Goal: Task Accomplishment & Management: Manage account settings

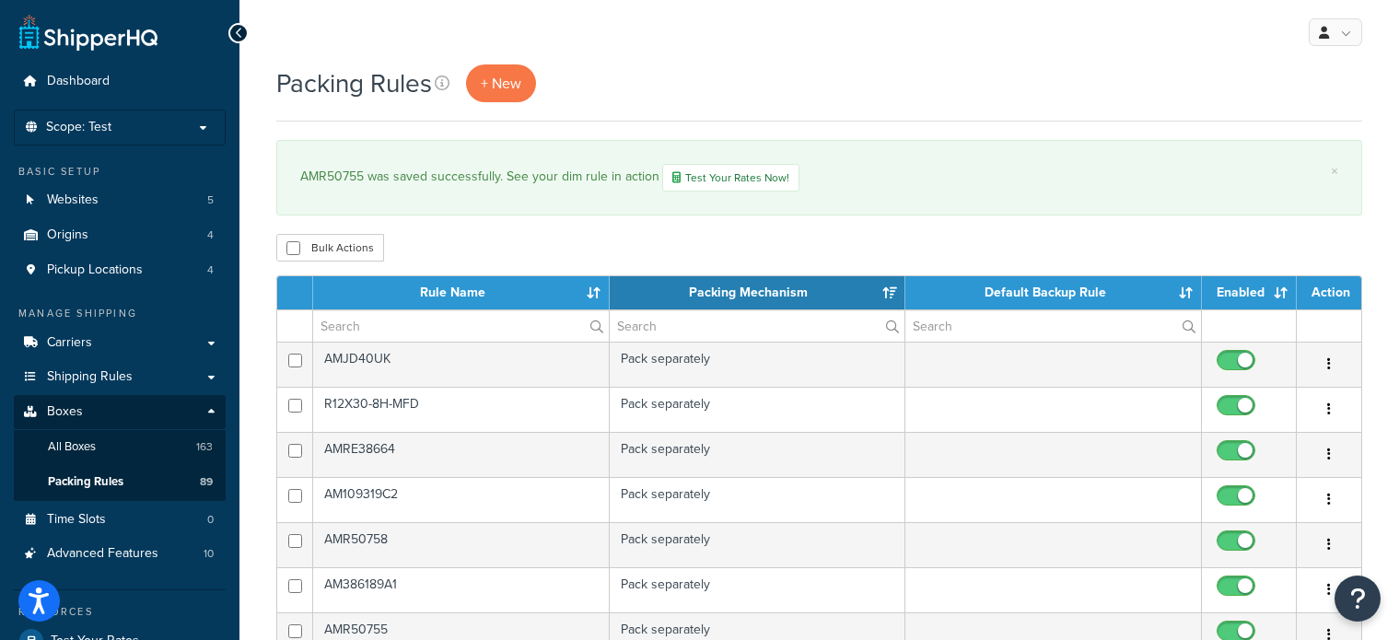
select select "15"
click at [419, 327] on input "text" at bounding box center [461, 325] width 296 height 31
click at [419, 327] on input "A" at bounding box center [461, 325] width 296 height 31
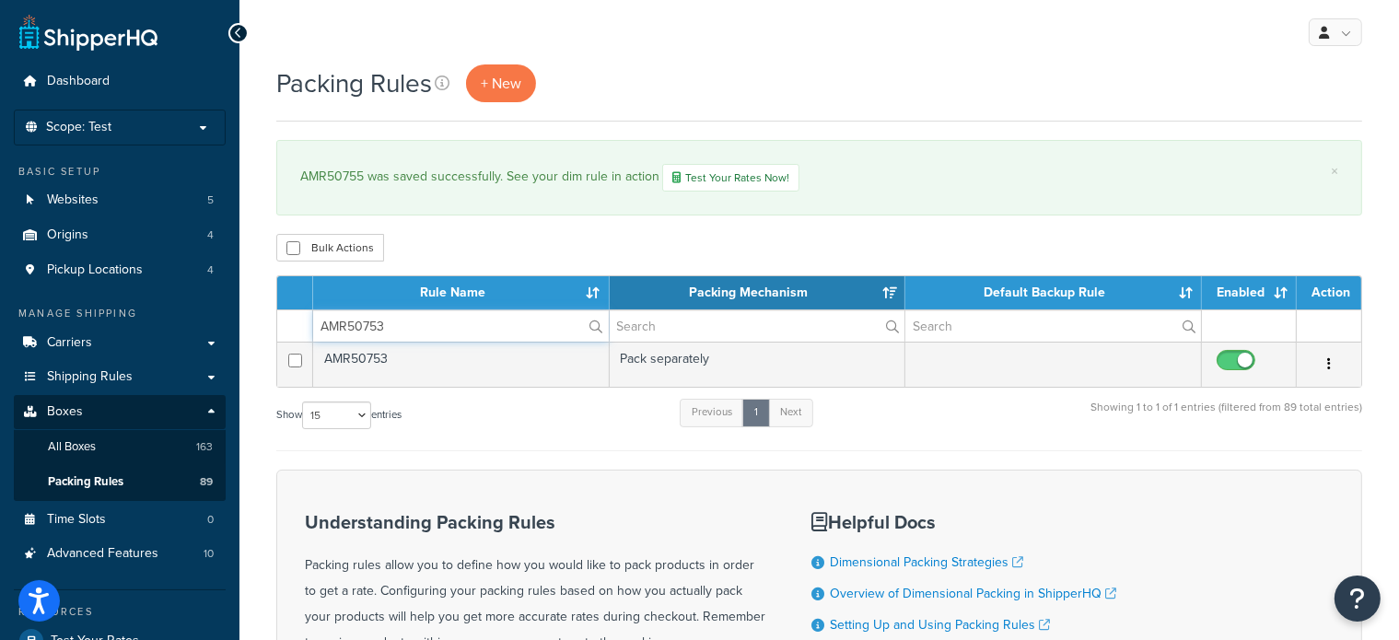
type input "AMR50753"
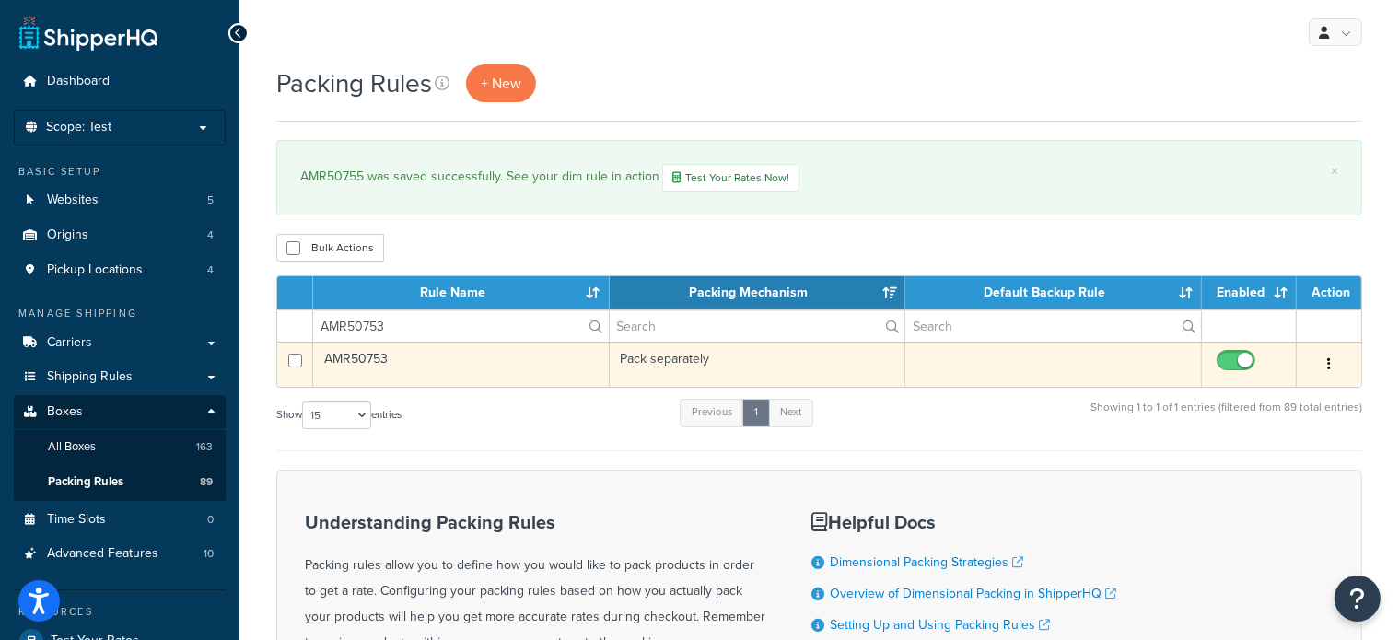
click at [371, 359] on td "AMR50753" at bounding box center [461, 364] width 297 height 45
click at [596, 345] on td "AMR50753" at bounding box center [461, 364] width 297 height 45
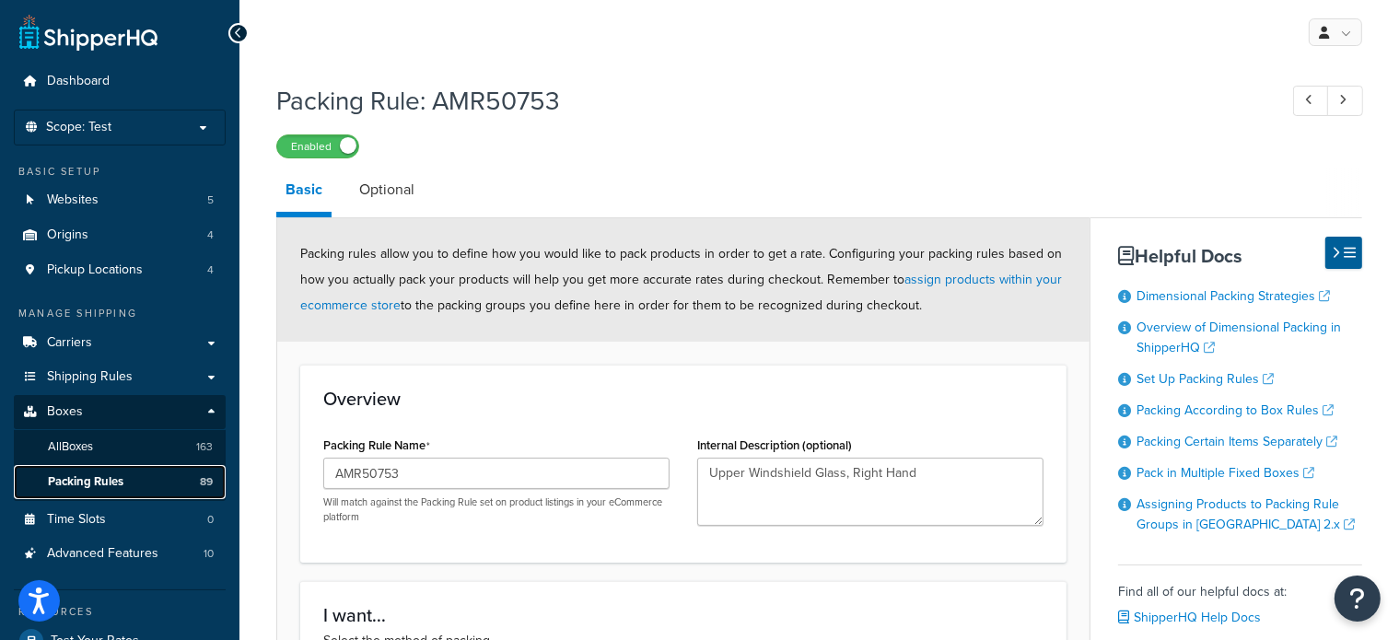
click at [70, 468] on link "Packing Rules 89" at bounding box center [120, 482] width 212 height 34
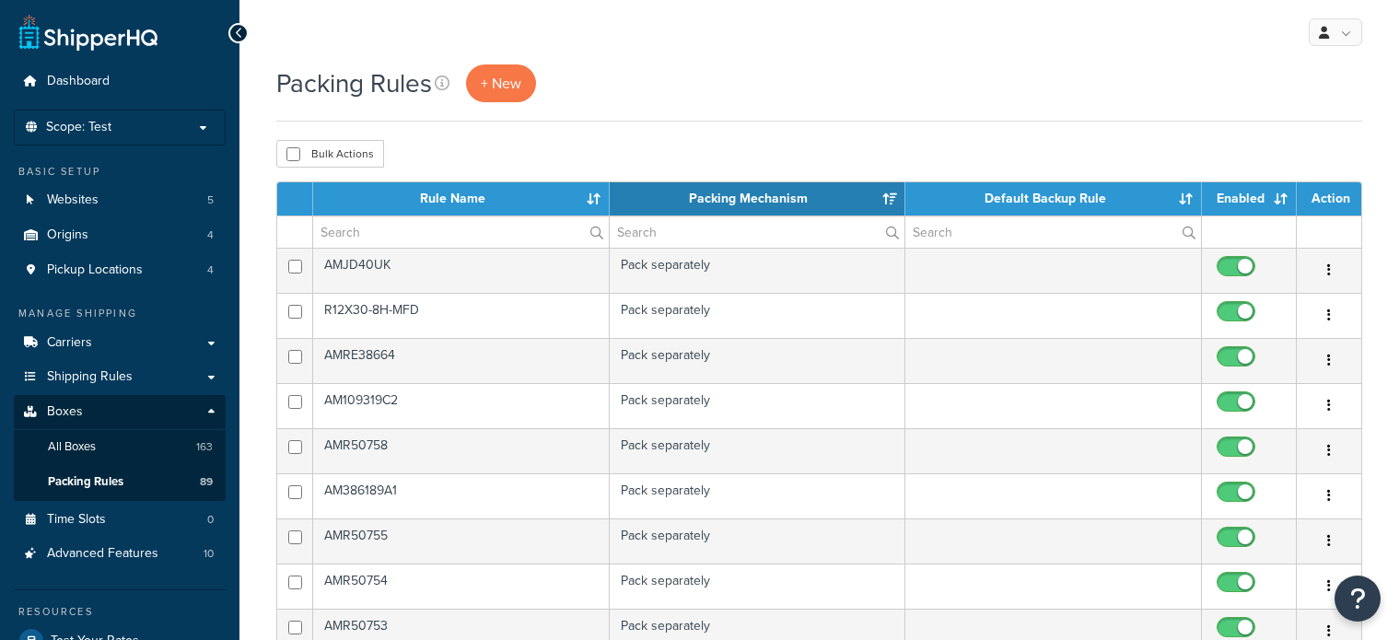
select select "15"
click at [96, 484] on span "Packing Rules" at bounding box center [86, 482] width 76 height 16
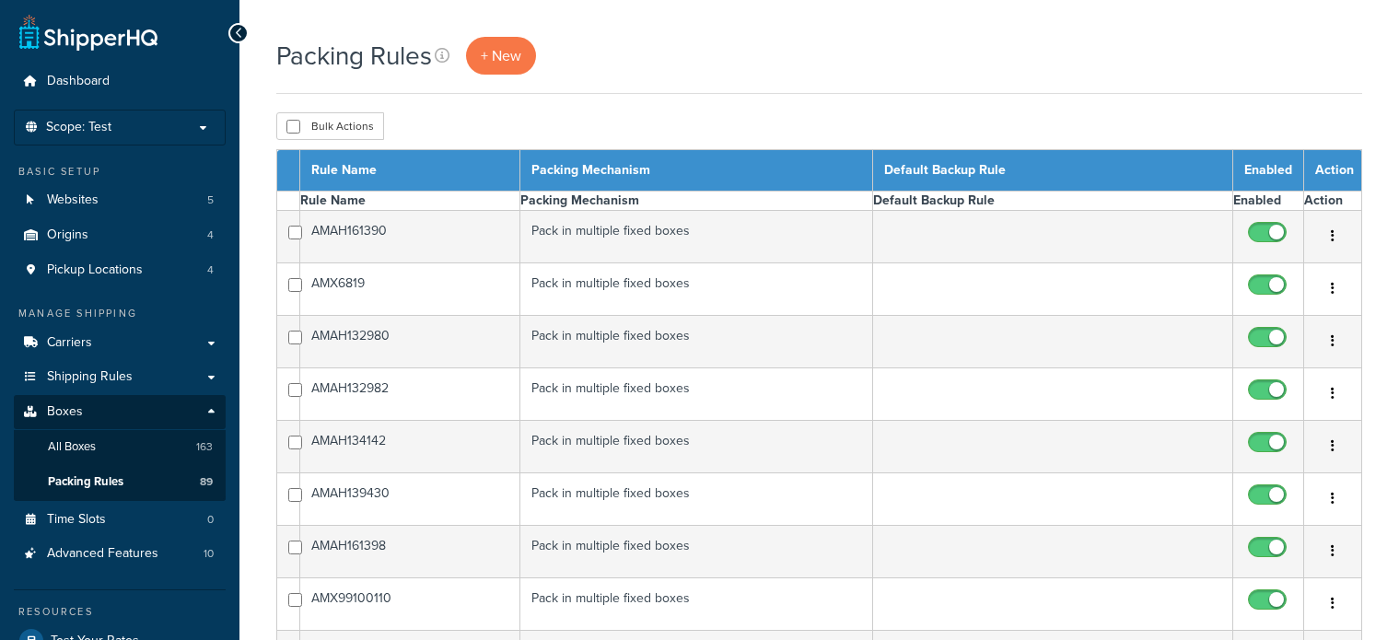
click at [96, 484] on span "Packing Rules" at bounding box center [86, 482] width 76 height 16
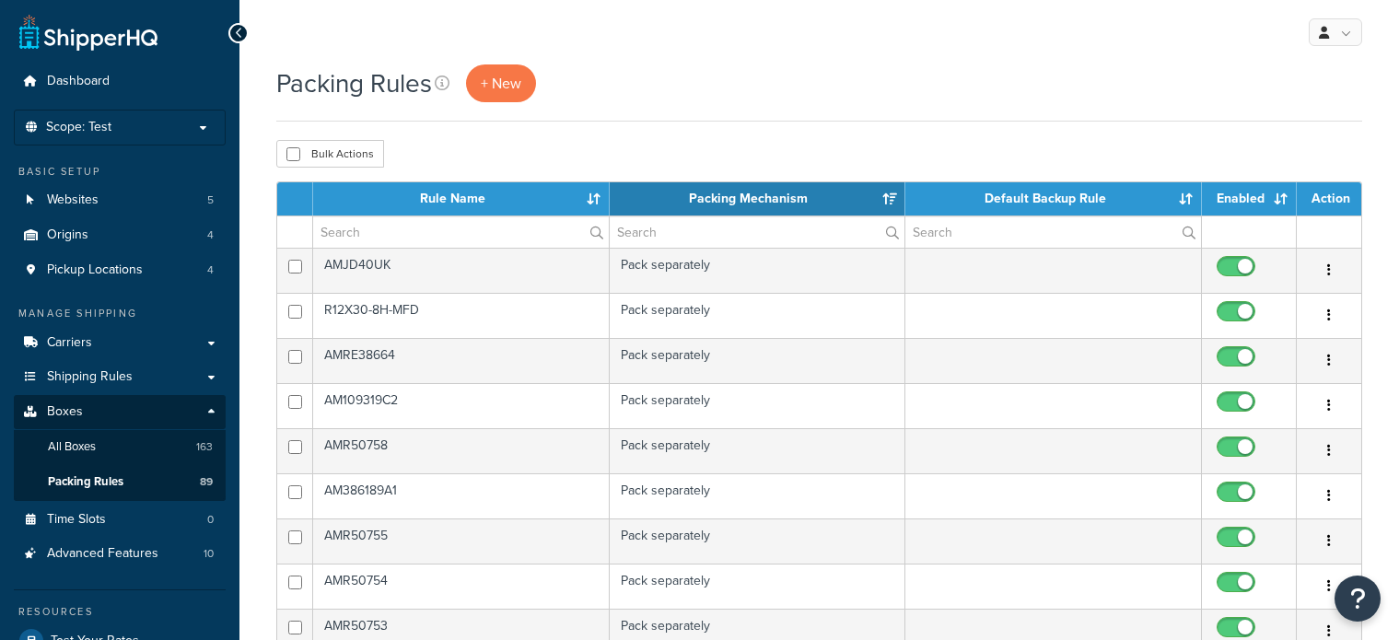
select select "15"
click at [415, 240] on input "text" at bounding box center [461, 231] width 296 height 31
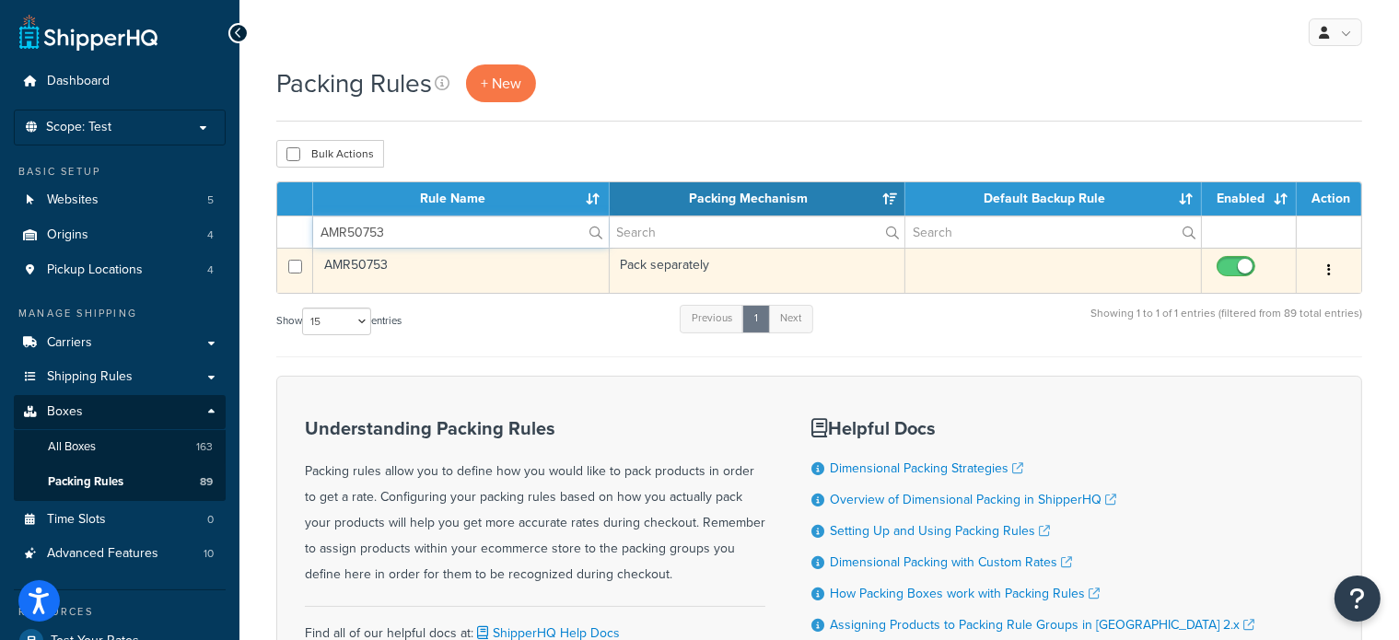
type input "AMR50753"
click at [372, 267] on td "AMR50753" at bounding box center [461, 270] width 297 height 45
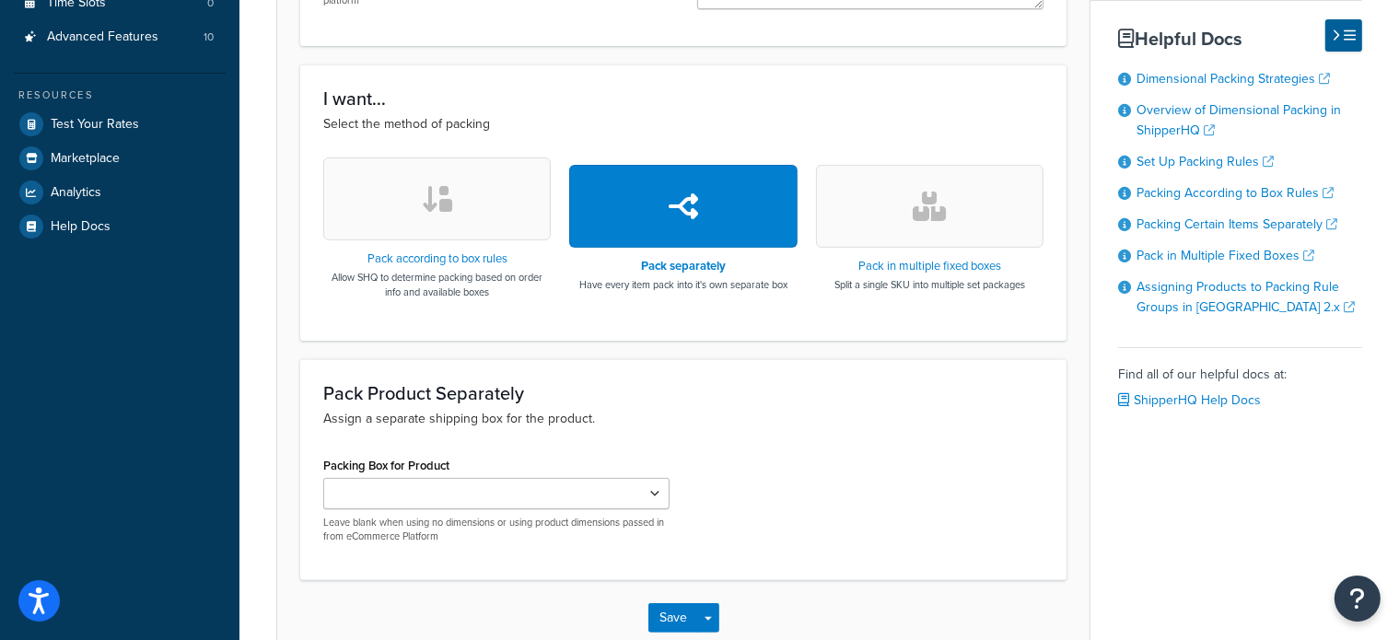
scroll to position [585, 0]
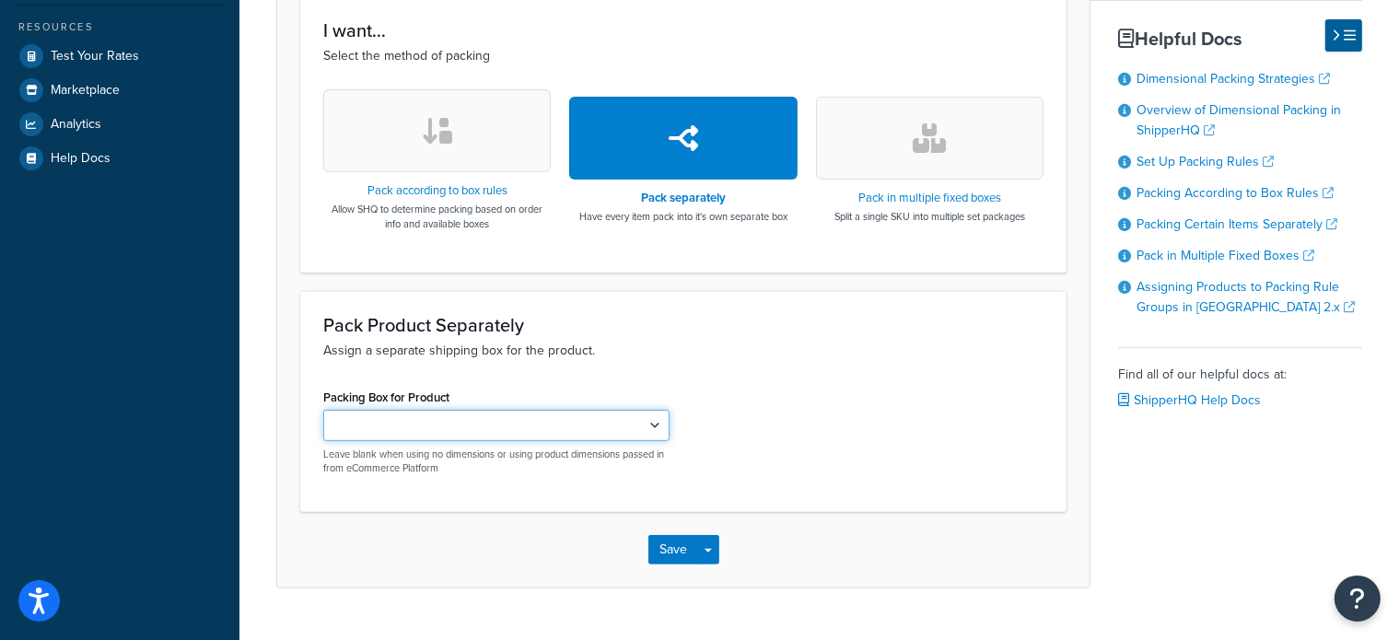
click at [652, 415] on select "AMAA66604 AMAR49454 AMX29056 AMX29057 AMDE20100 AMAH131235 AMAR43967 AMAR43968 …" at bounding box center [496, 425] width 346 height 31
select select "737666"
click at [323, 410] on select "AMAA66604 AMAR49454 AMX29056 AMX29057 AMDE20100 AMAH131235 AMAR43967 AMAR43968 …" at bounding box center [496, 425] width 346 height 31
click at [466, 375] on div "Pack Product Separately Assign a separate shipping box for the product. Packing…" at bounding box center [683, 402] width 766 height 222
click at [681, 545] on button "Save" at bounding box center [673, 549] width 50 height 29
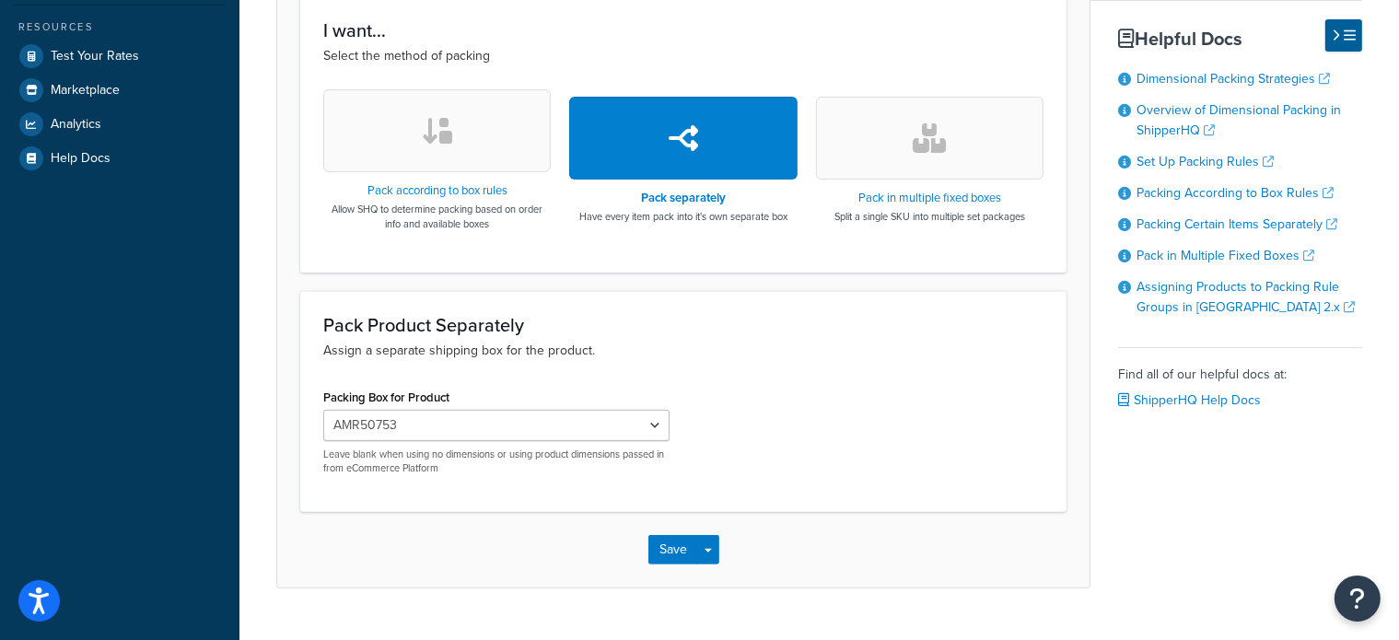
scroll to position [0, 0]
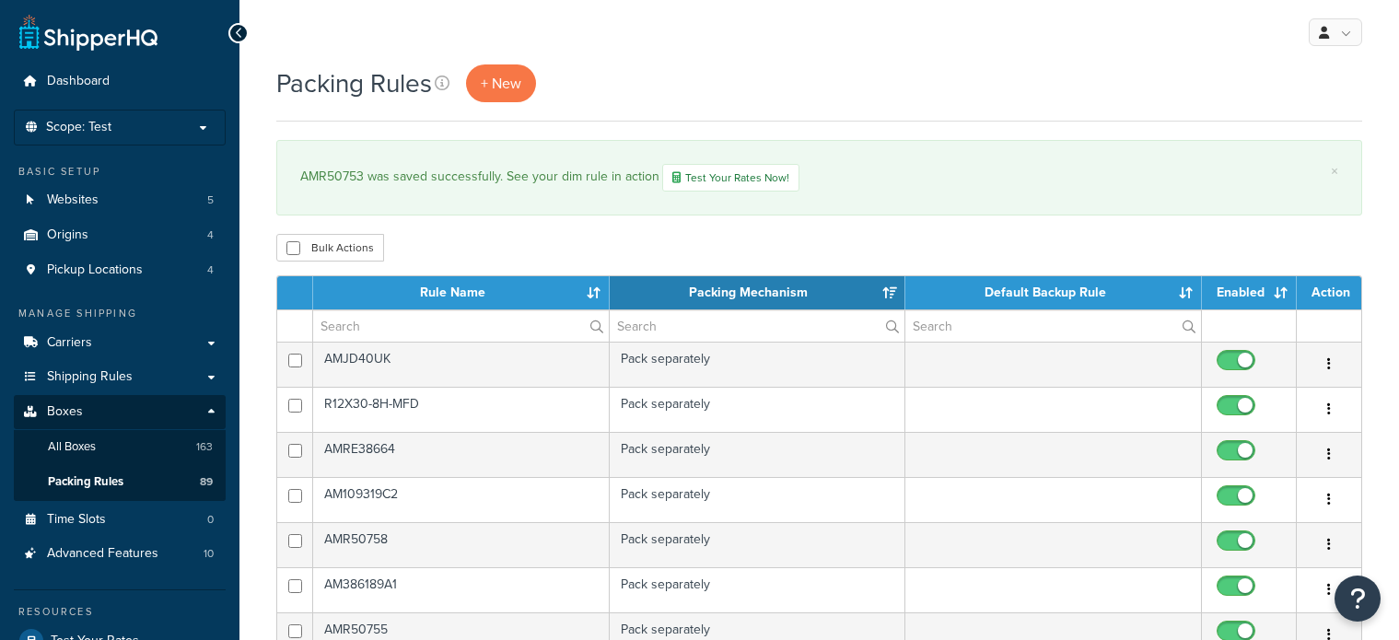
select select "15"
click at [681, 545] on td "Pack separately" at bounding box center [758, 544] width 297 height 45
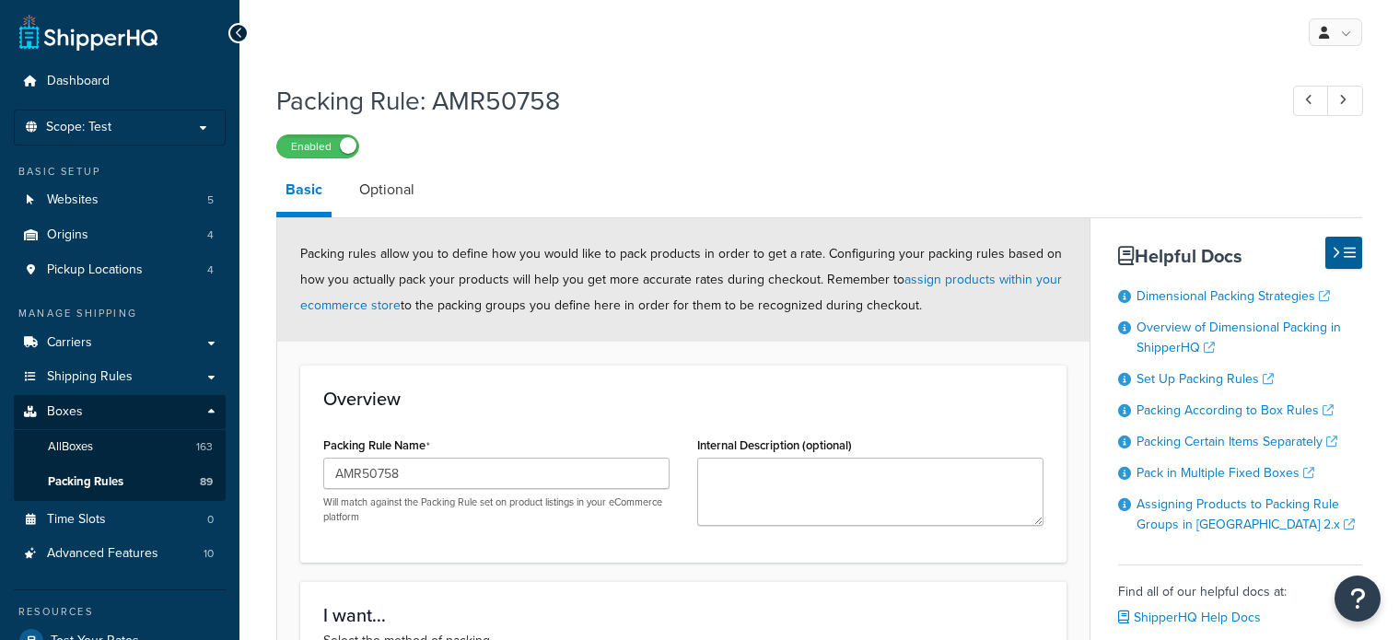
select select "734719"
click at [740, 165] on div "Packing Rule: AMR50758 Enabled Basic Optional Packing rules allow you to define…" at bounding box center [819, 624] width 1086 height 1100
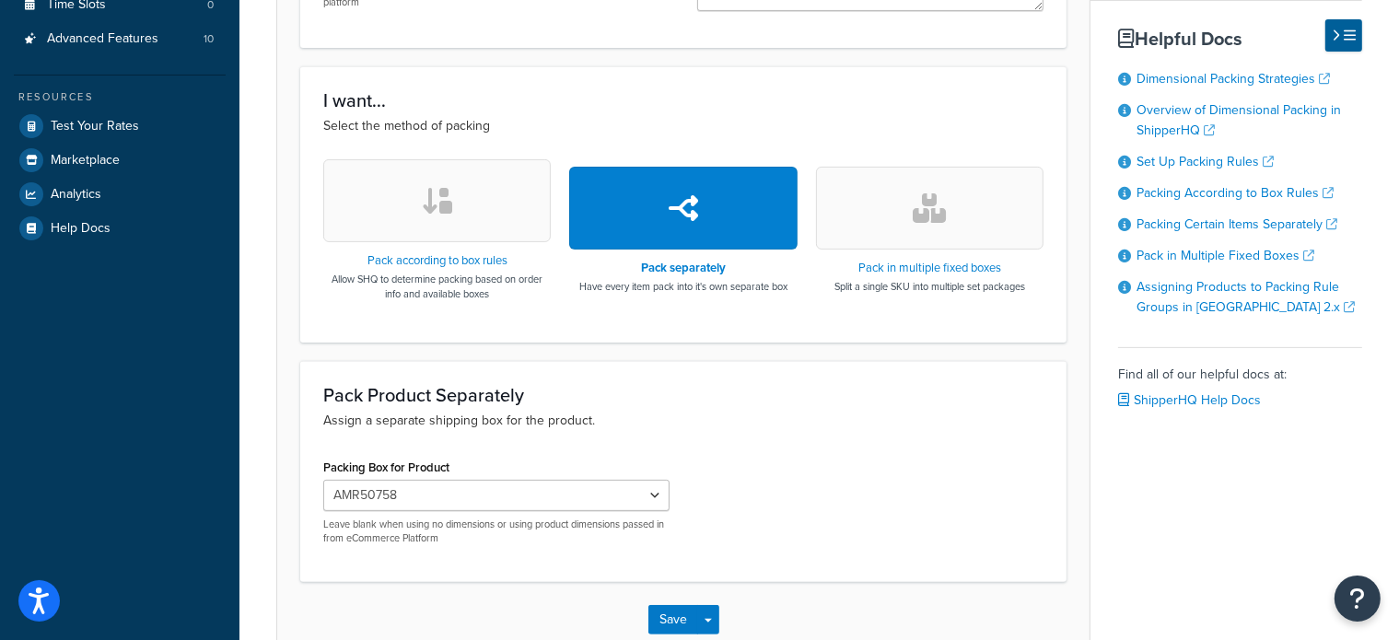
scroll to position [553, 0]
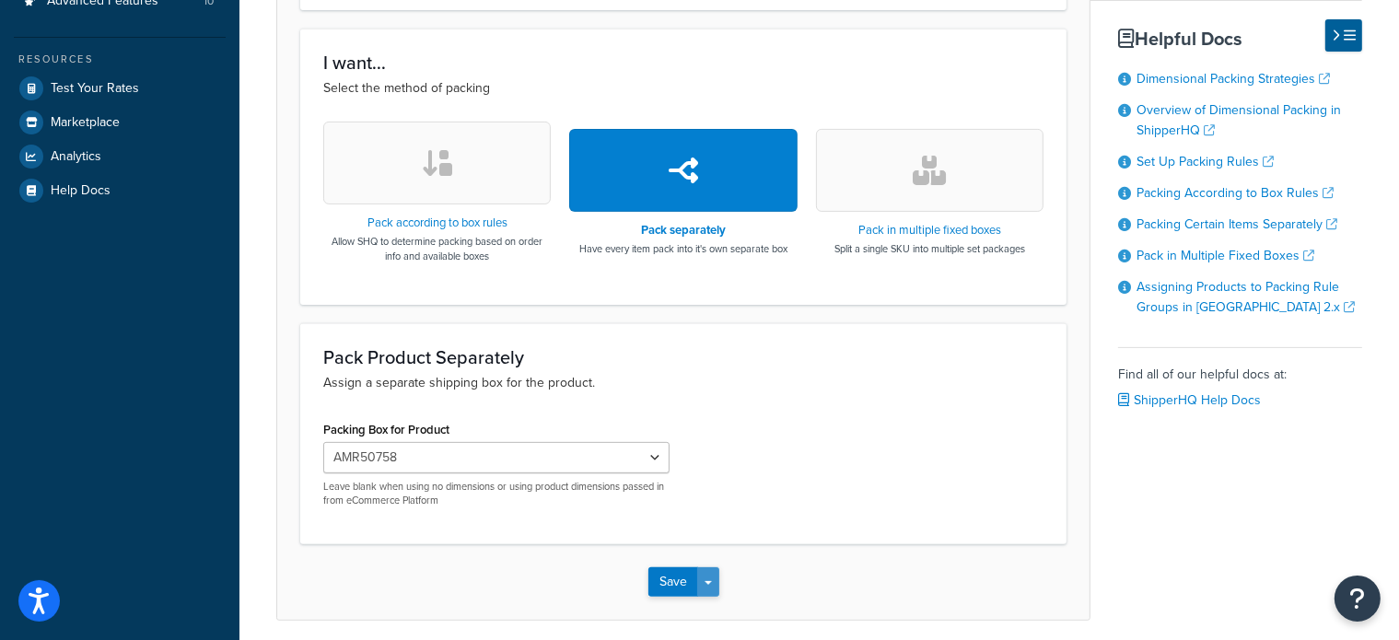
click at [701, 585] on button "Save Dropdown" at bounding box center [708, 581] width 22 height 29
click at [670, 584] on button "Save" at bounding box center [673, 581] width 50 height 29
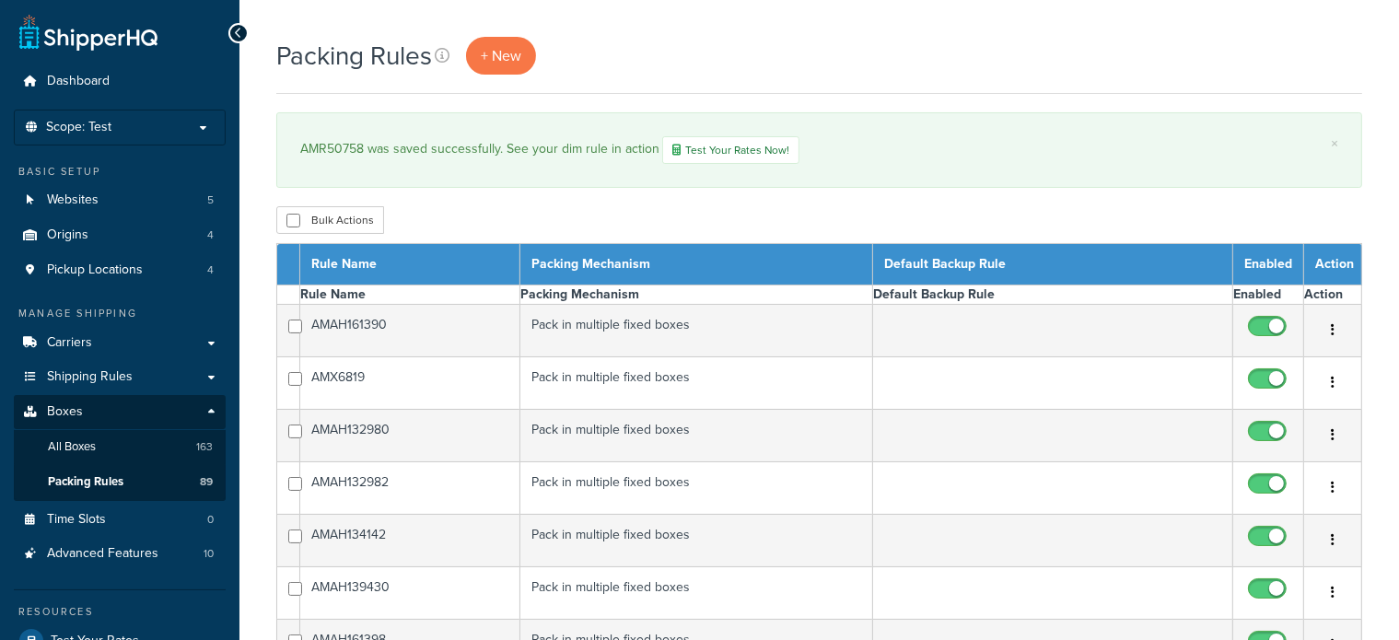
select select "15"
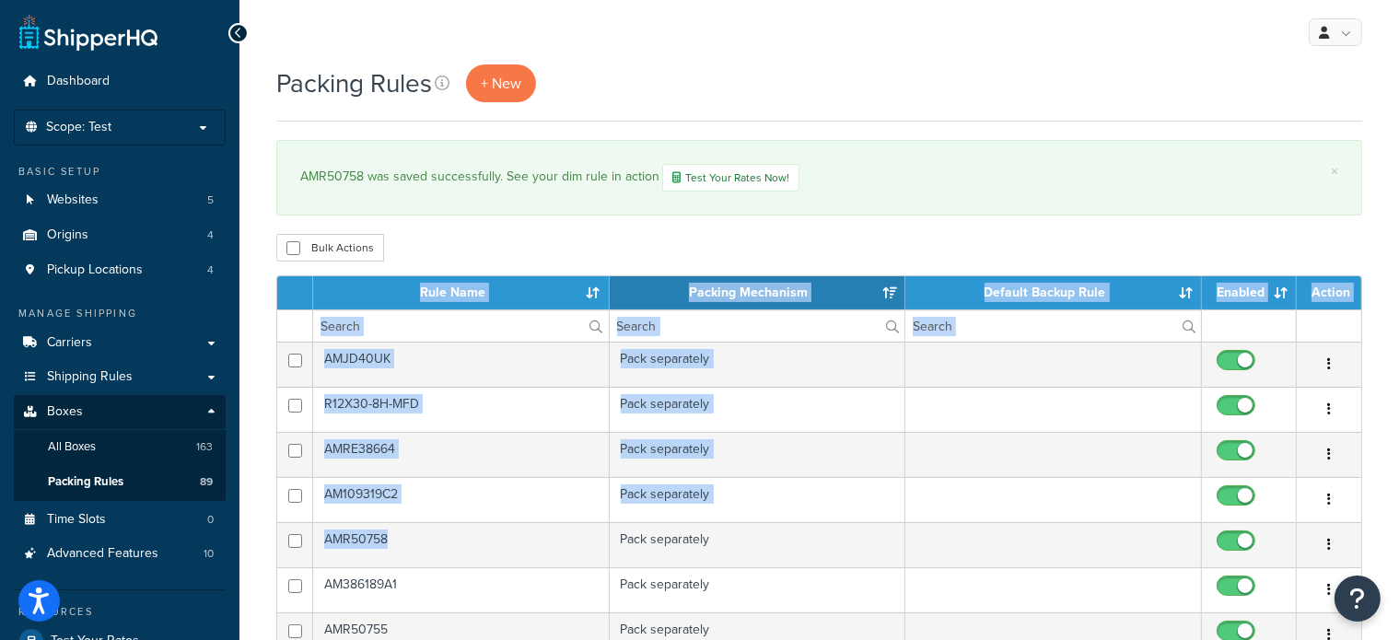
drag, startPoint x: 467, startPoint y: 508, endPoint x: 878, endPoint y: 149, distance: 545.2
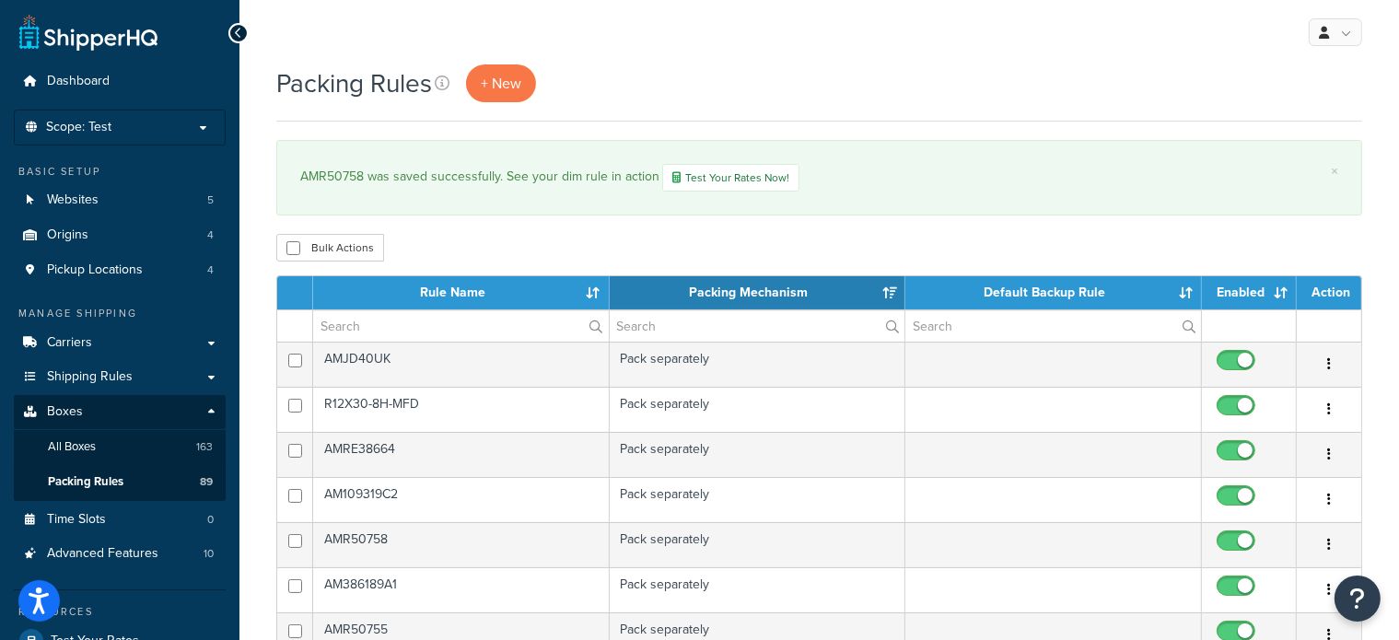
click at [873, 140] on div "× AMR50758 was saved successfully. See your dim rule in action Test Your Rates …" at bounding box center [819, 178] width 1086 height 76
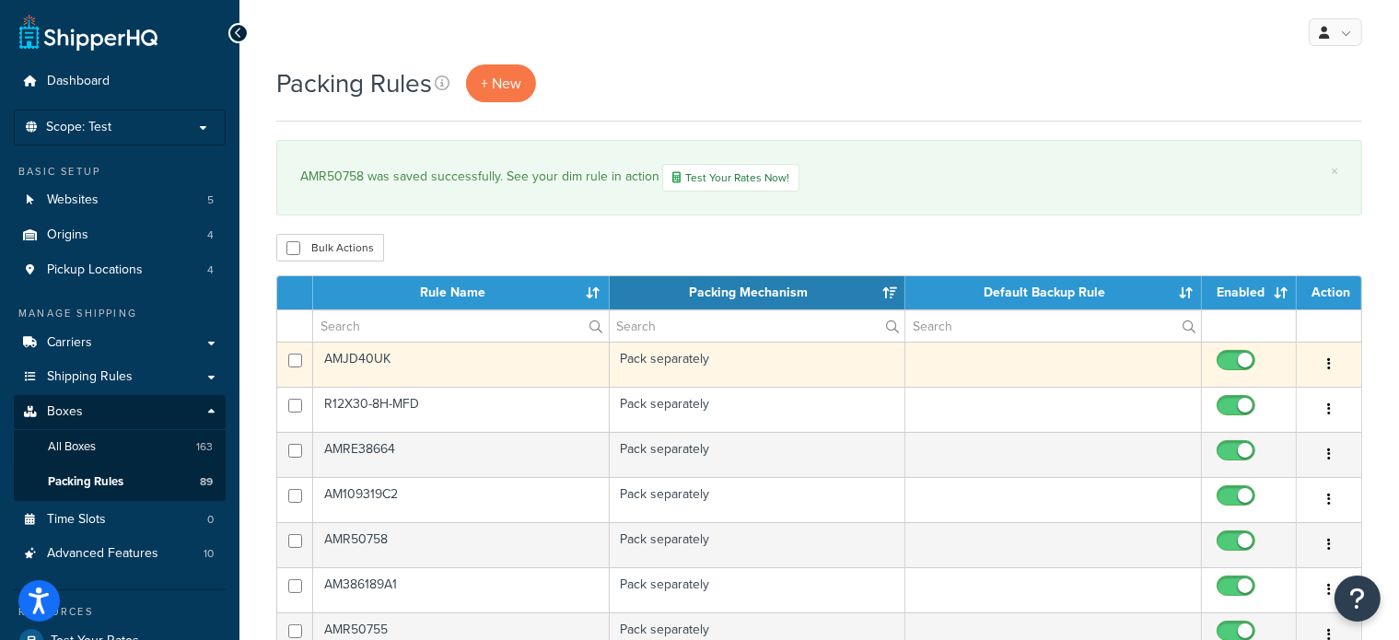
click at [585, 362] on td "AMJD40UK" at bounding box center [461, 364] width 297 height 45
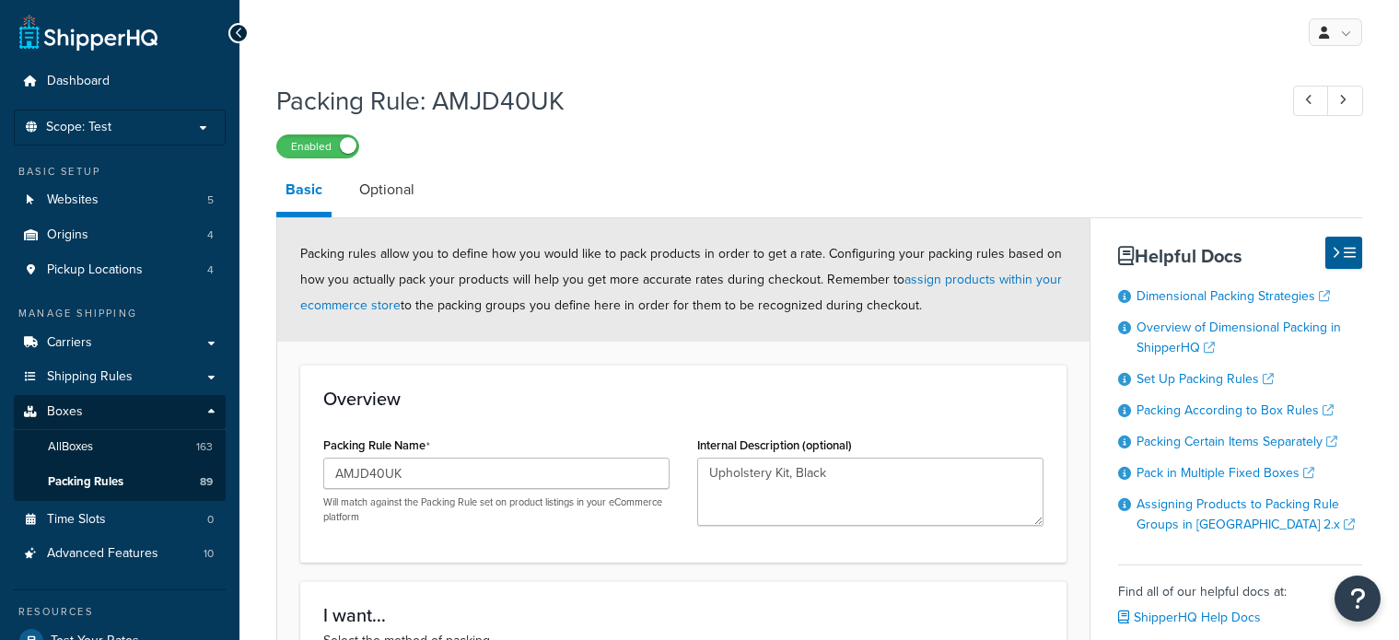
select select "733917"
click at [116, 488] on span "Packing Rules" at bounding box center [86, 482] width 76 height 16
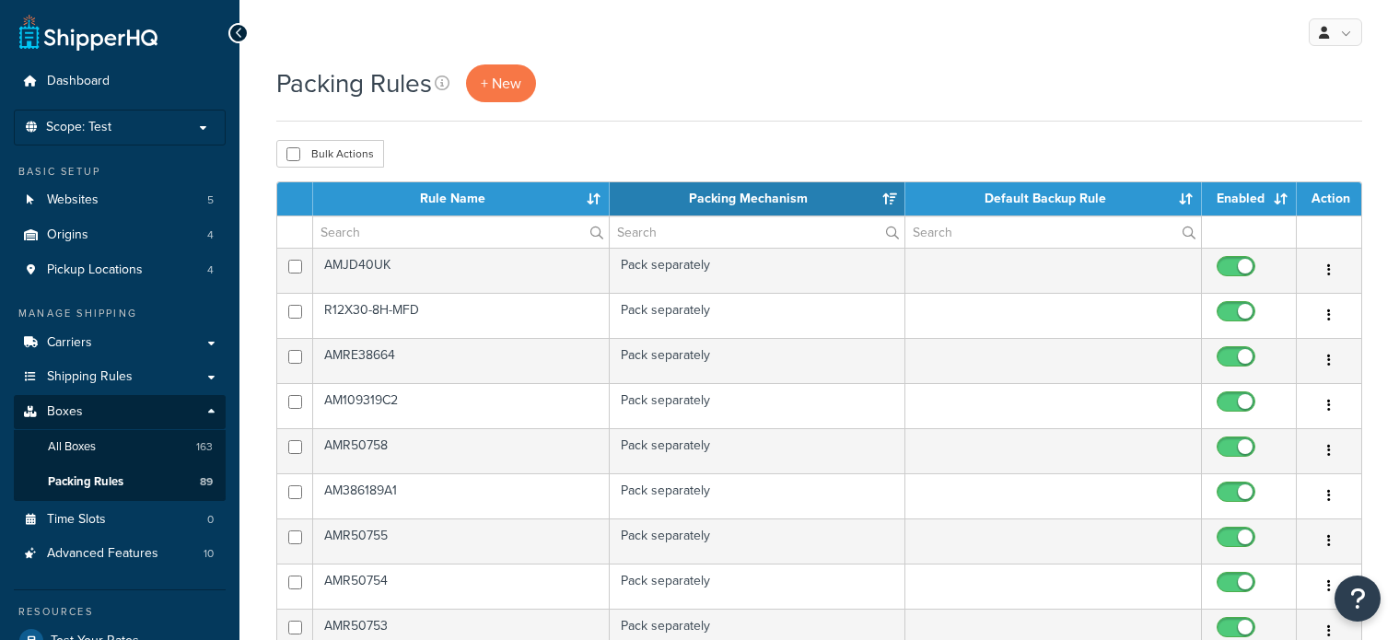
select select "15"
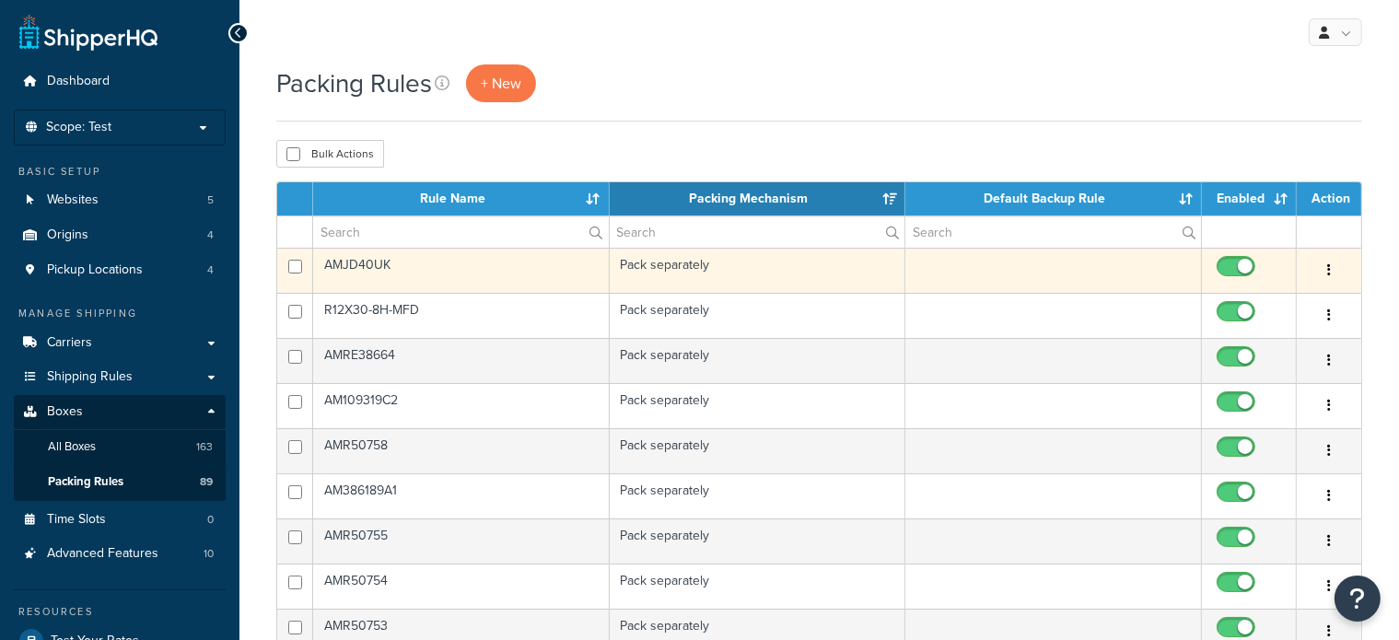
click at [511, 290] on td "AMJD40UK" at bounding box center [461, 270] width 297 height 45
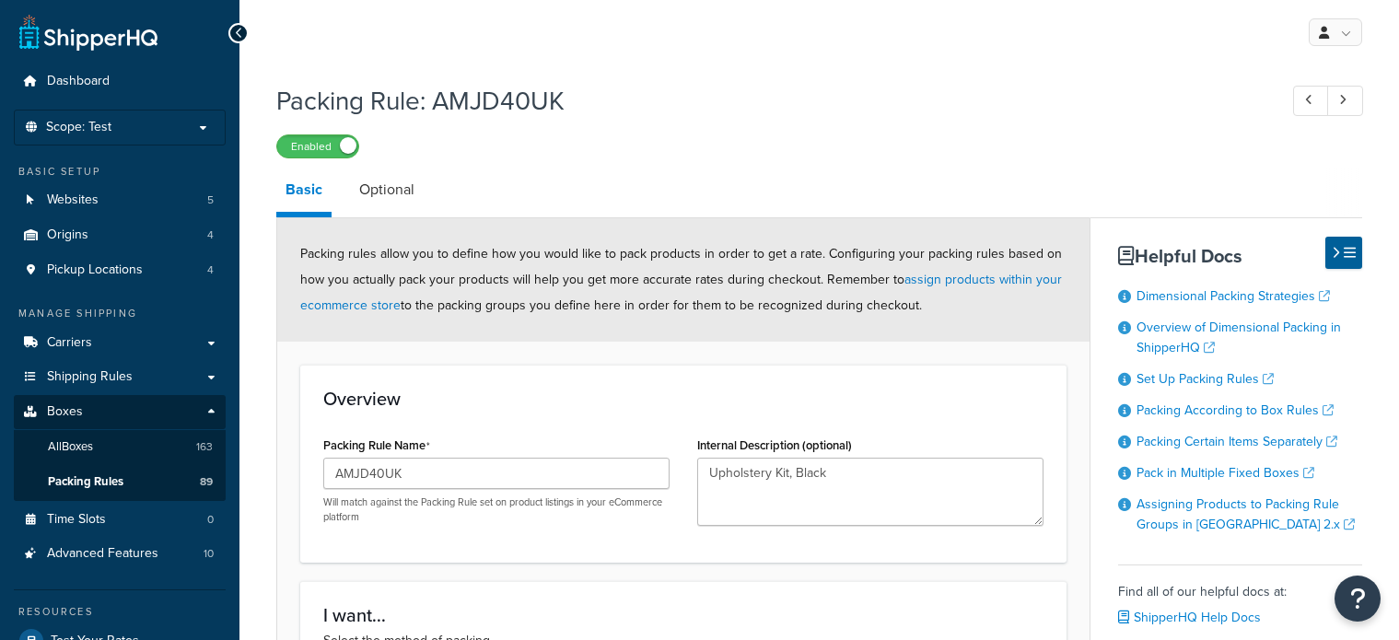
select select "733917"
click at [86, 477] on span "Packing Rules" at bounding box center [86, 482] width 76 height 16
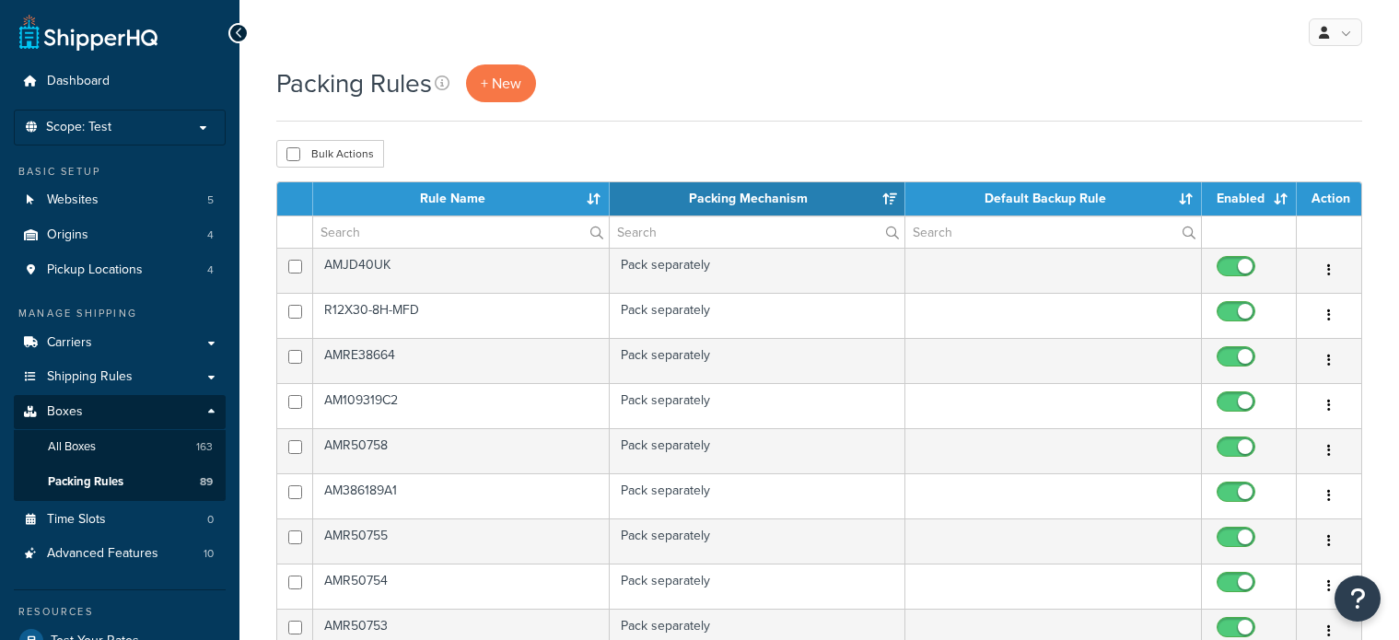
select select "15"
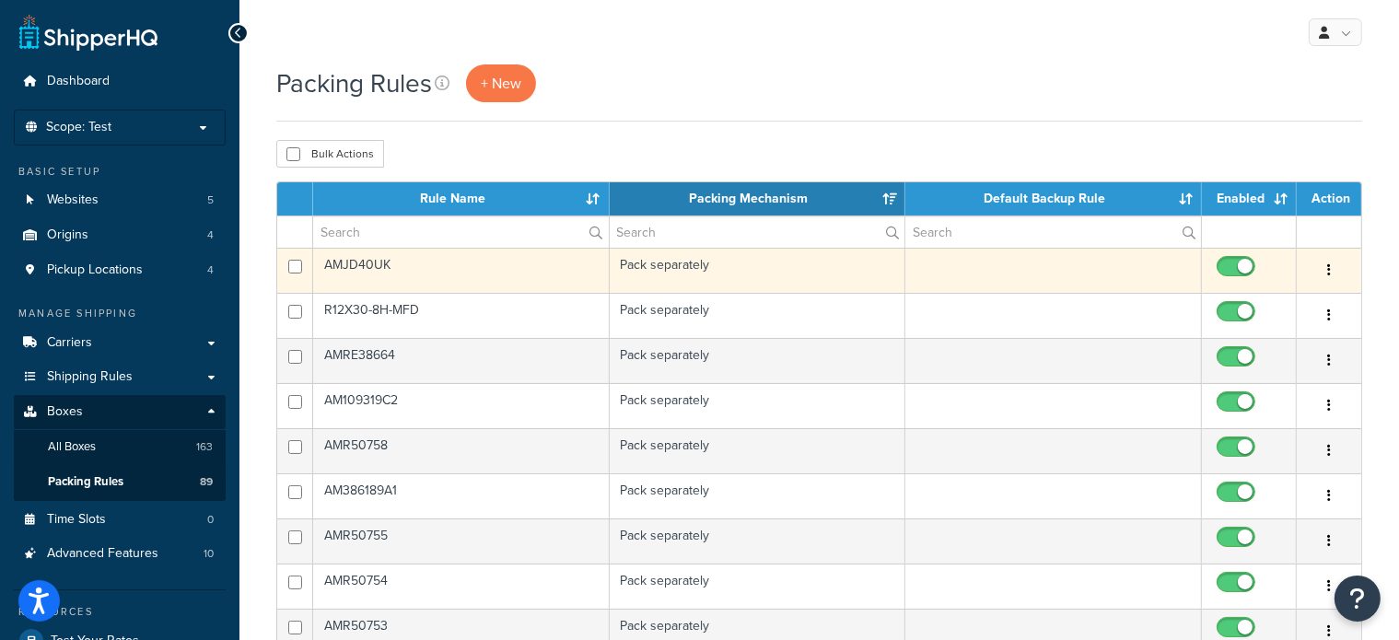
click at [422, 248] on td "AMJD40UK" at bounding box center [461, 270] width 297 height 45
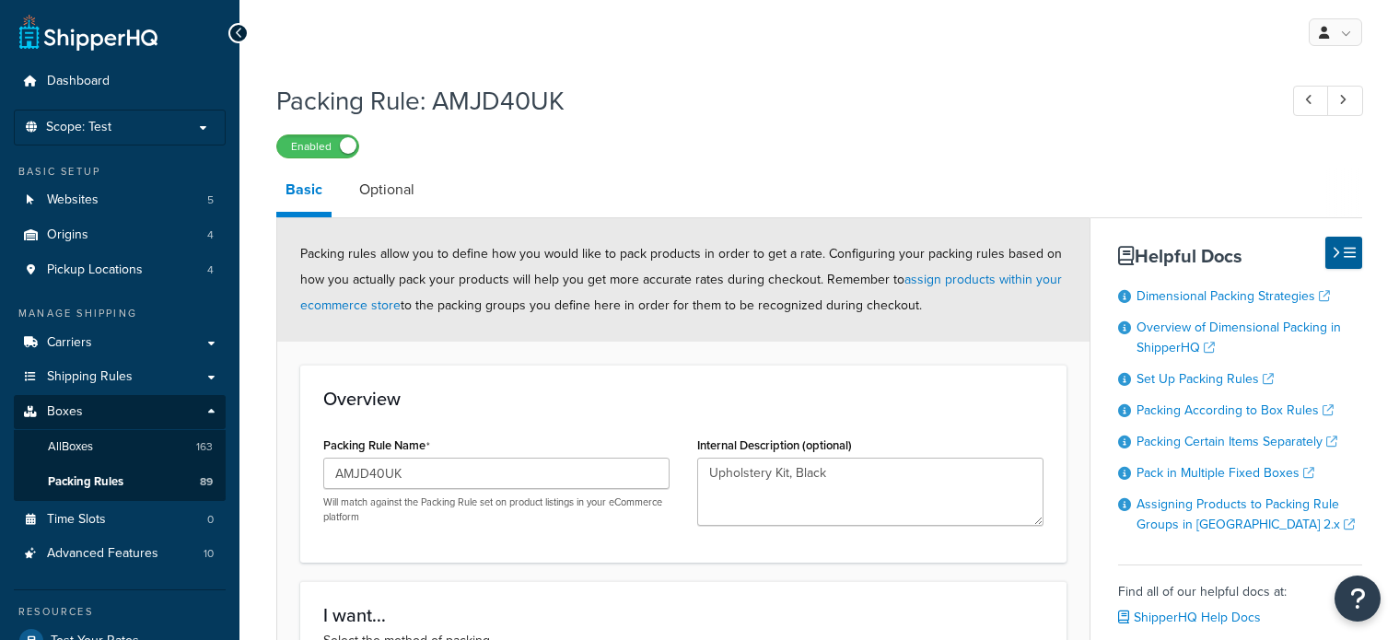
select select "733917"
click at [107, 487] on span "Packing Rules" at bounding box center [86, 482] width 76 height 16
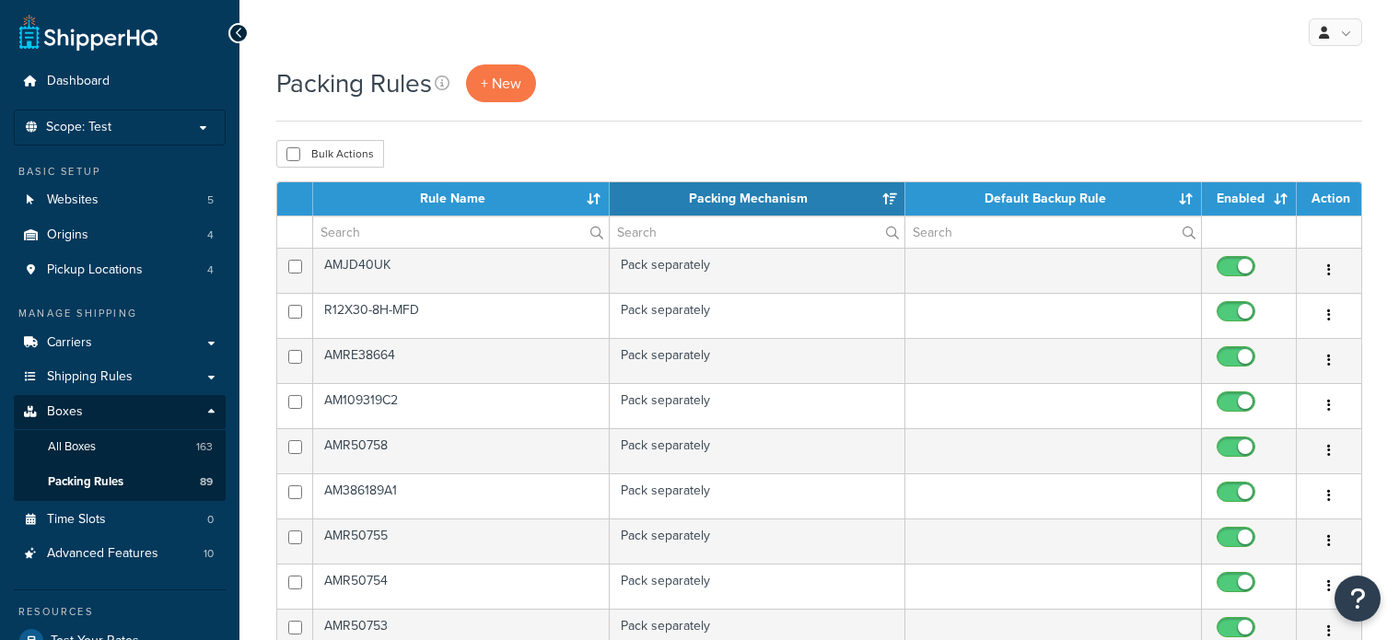
select select "15"
click at [415, 231] on input "text" at bounding box center [461, 231] width 296 height 31
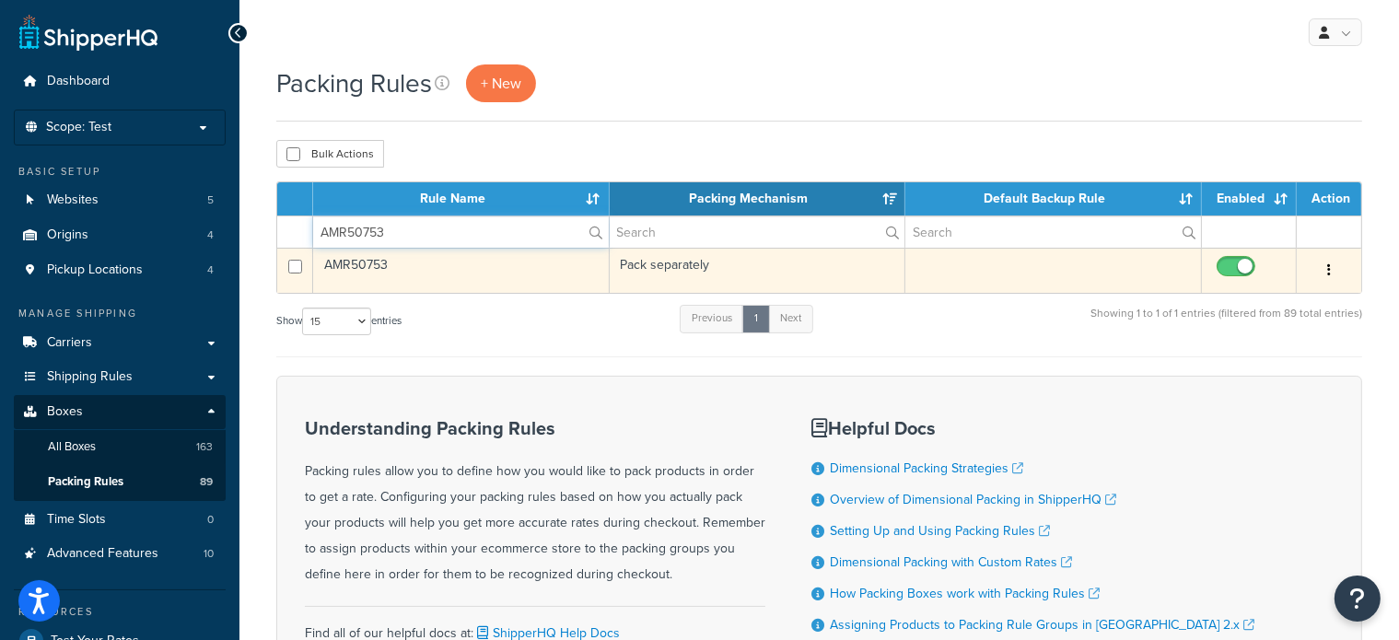
type input "AMR50753"
drag, startPoint x: 388, startPoint y: 267, endPoint x: 623, endPoint y: 269, distance: 234.9
click at [623, 269] on tr "AMR50753 Pack separately Edit Duplicate Delete" at bounding box center [819, 270] width 1084 height 45
click at [368, 261] on td "AMR50753" at bounding box center [461, 270] width 297 height 45
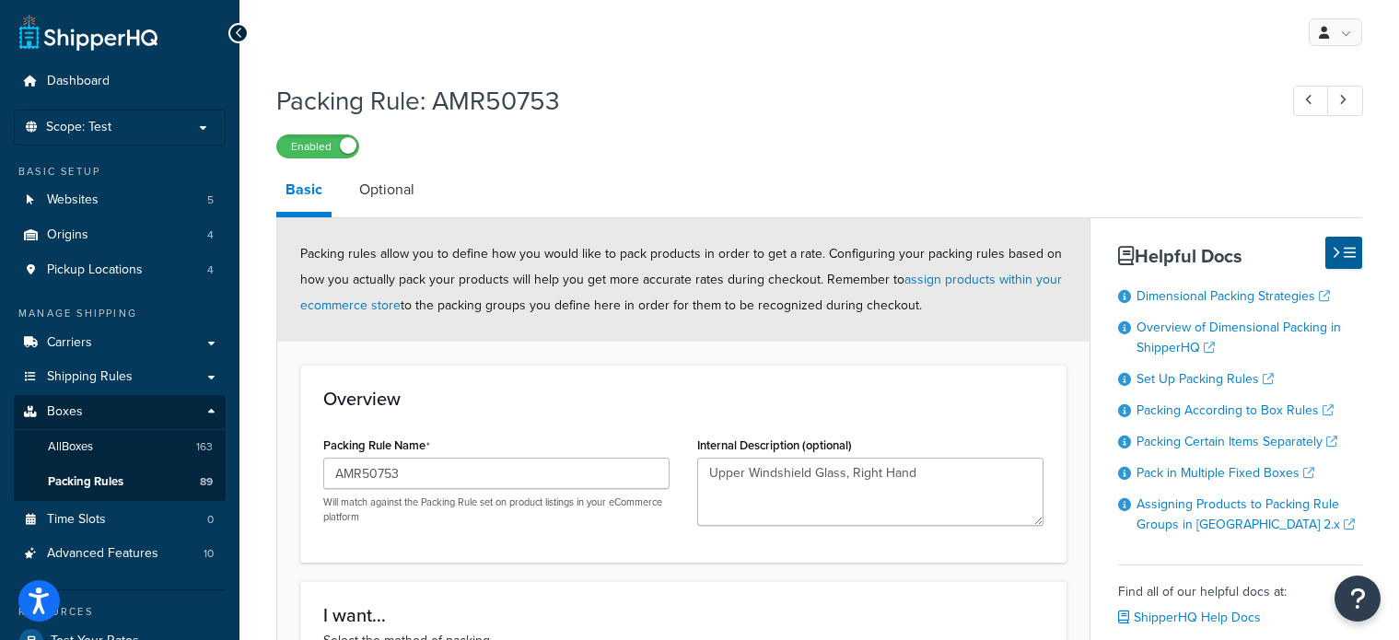
select select "737666"
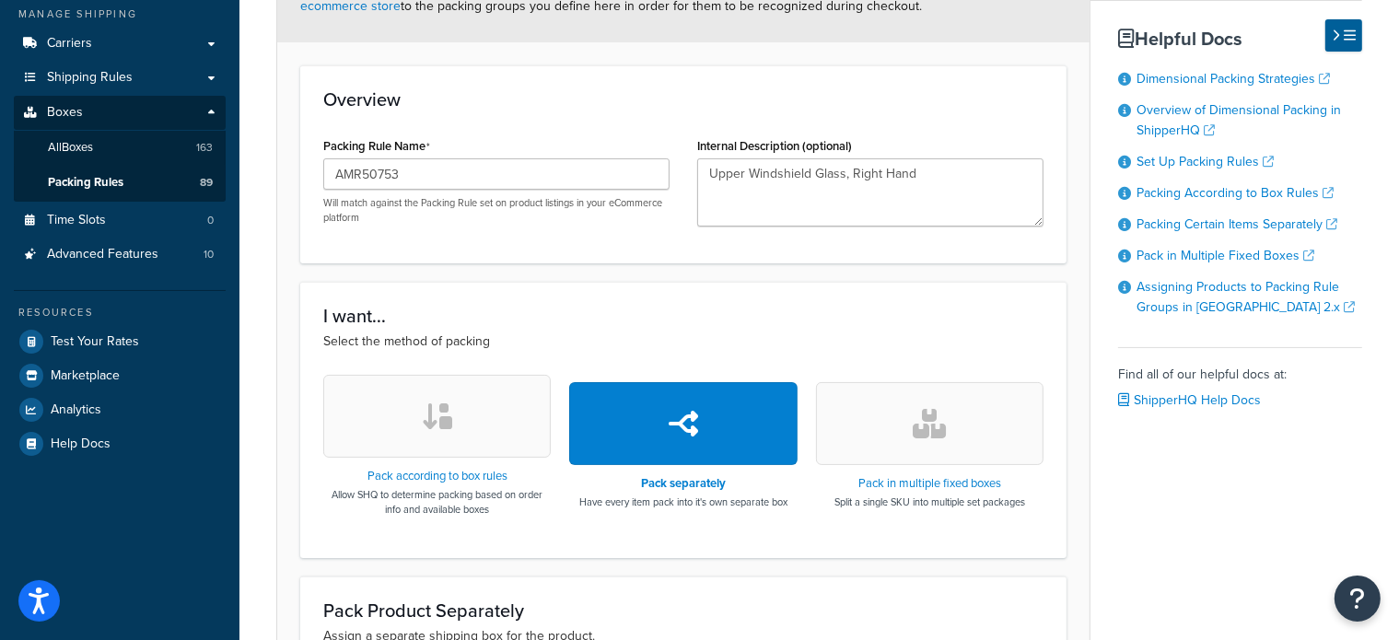
scroll to position [184, 0]
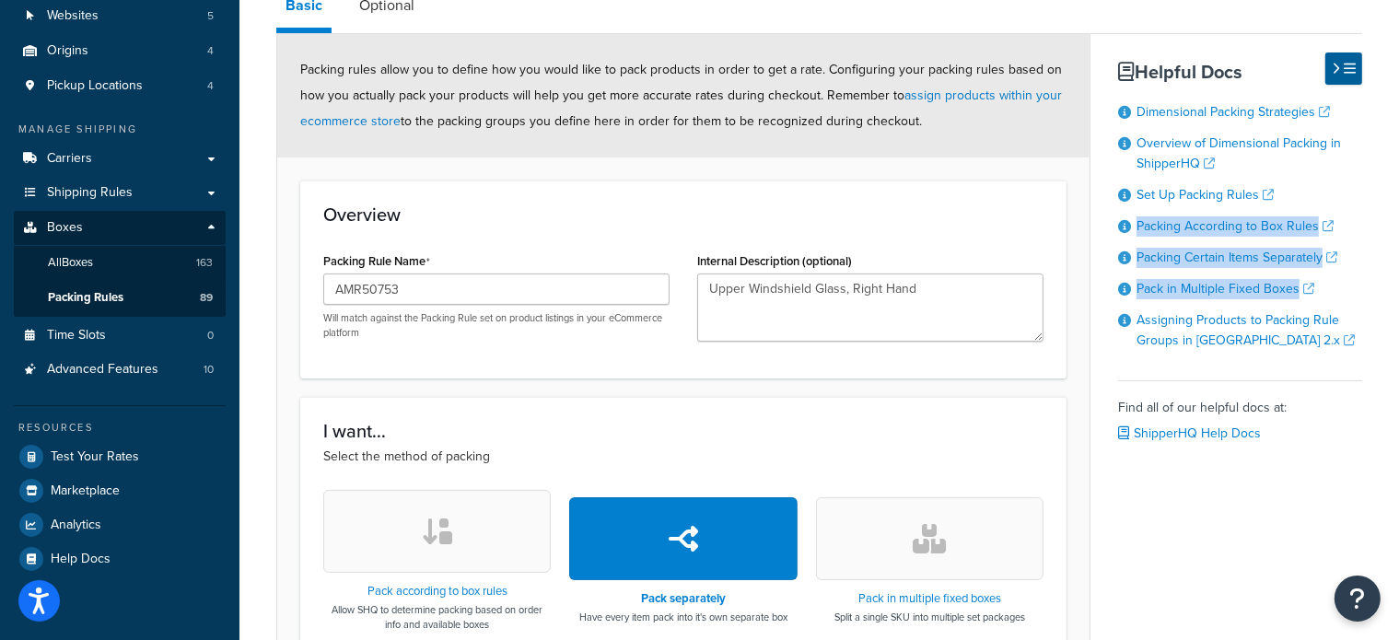
drag, startPoint x: 1376, startPoint y: 276, endPoint x: 1388, endPoint y: 184, distance: 92.9
click at [1388, 184] on div "Packing Rule: AMR50753 Enabled Basic Optional Packing rules allow you to define…" at bounding box center [820, 462] width 1160 height 1146
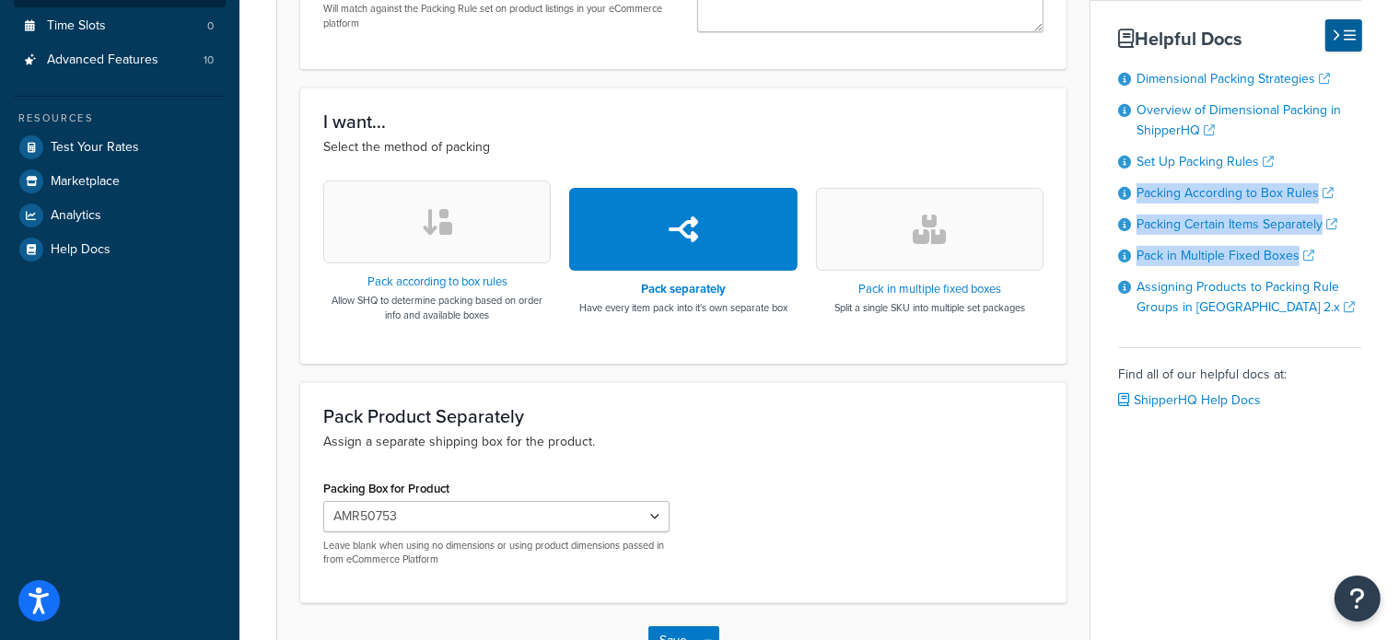
scroll to position [527, 0]
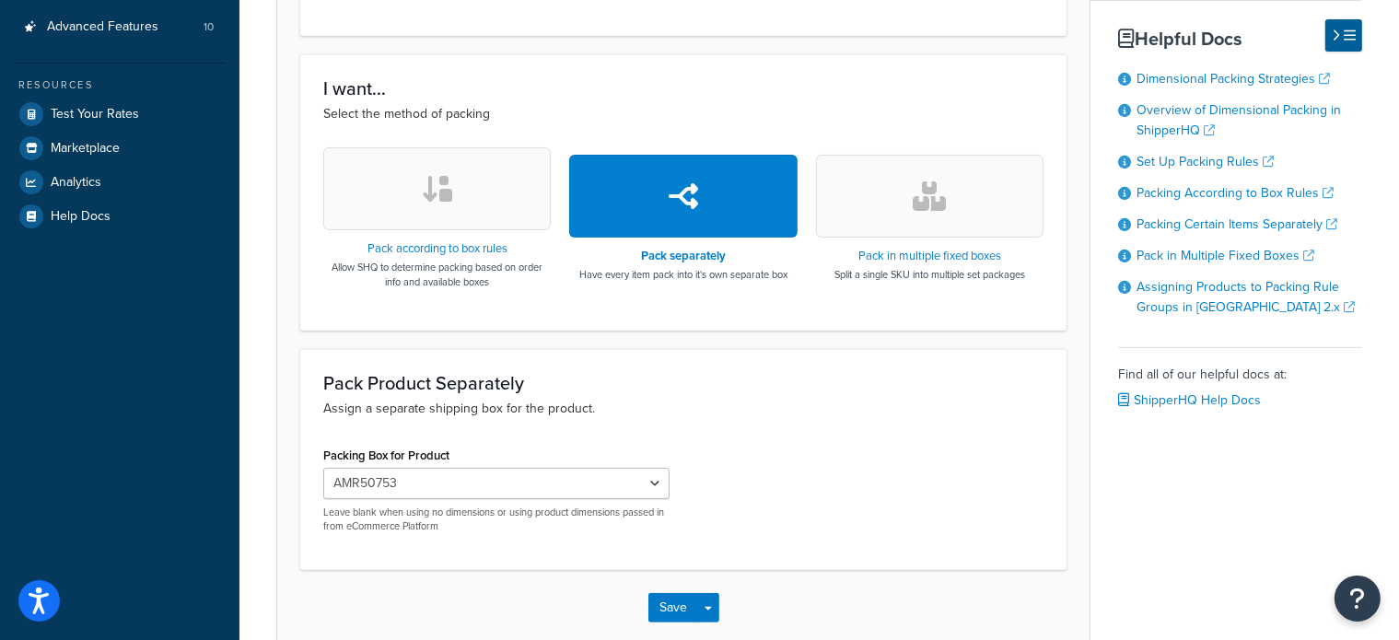
click at [695, 565] on div "Pack Product Separately Assign a separate shipping box for the product. Packing…" at bounding box center [683, 460] width 766 height 222
click at [678, 600] on button "Save" at bounding box center [673, 607] width 50 height 29
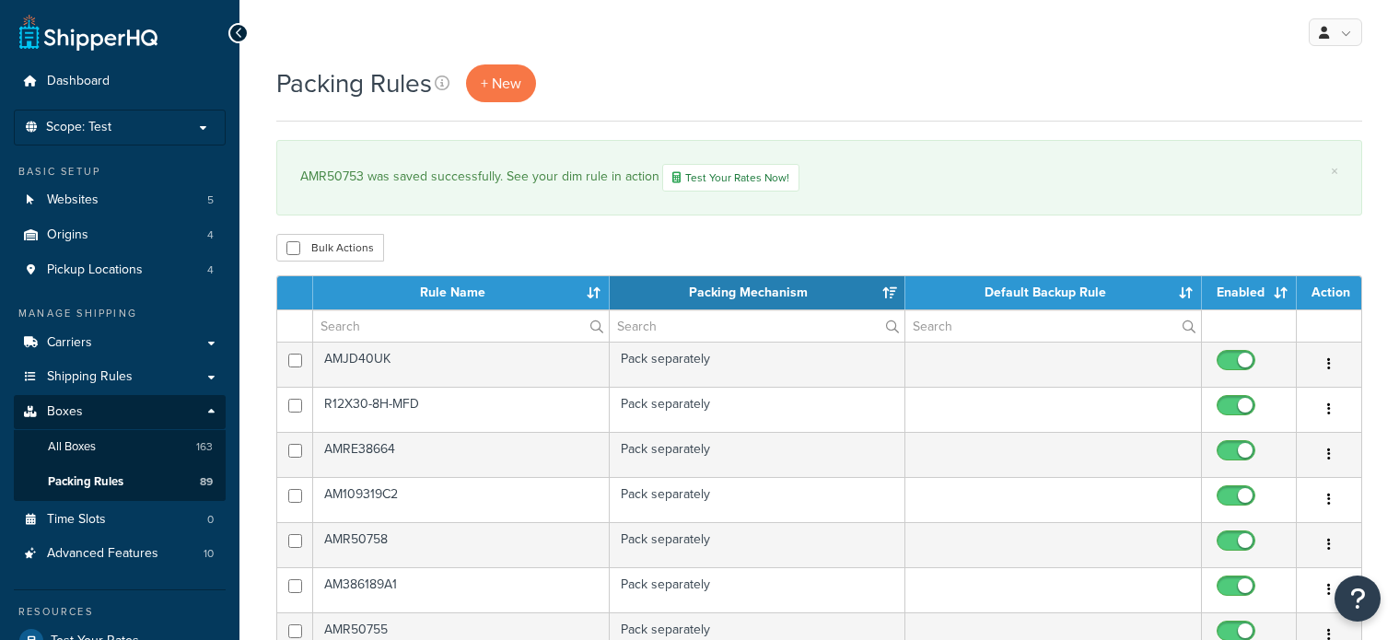
select select "15"
